Goal: Transaction & Acquisition: Purchase product/service

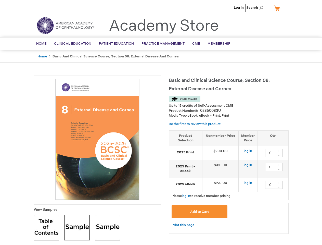
click at [161, 123] on div at bounding box center [98, 140] width 128 height 129
click at [257, 8] on span "Search" at bounding box center [256, 8] width 19 height 10
click at [229, 182] on td "$190.00" at bounding box center [220, 185] width 37 height 14
click at [279, 151] on div "+" at bounding box center [280, 151] width 8 height 4
click at [279, 155] on div "-" at bounding box center [280, 155] width 8 height 4
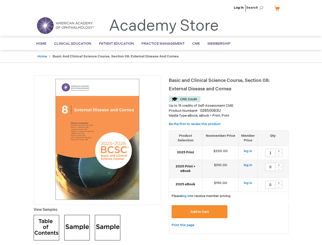
type input "0"
click at [279, 165] on div "+" at bounding box center [280, 165] width 8 height 4
click at [279, 169] on div "-" at bounding box center [280, 169] width 8 height 4
type input "0"
click at [279, 183] on div "+" at bounding box center [280, 183] width 8 height 4
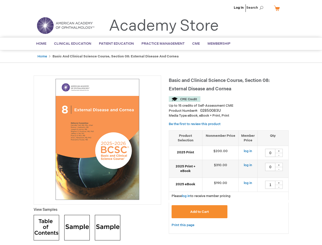
click at [279, 187] on div "-" at bounding box center [280, 187] width 8 height 4
type input "0"
